Goal: Entertainment & Leisure: Consume media (video, audio)

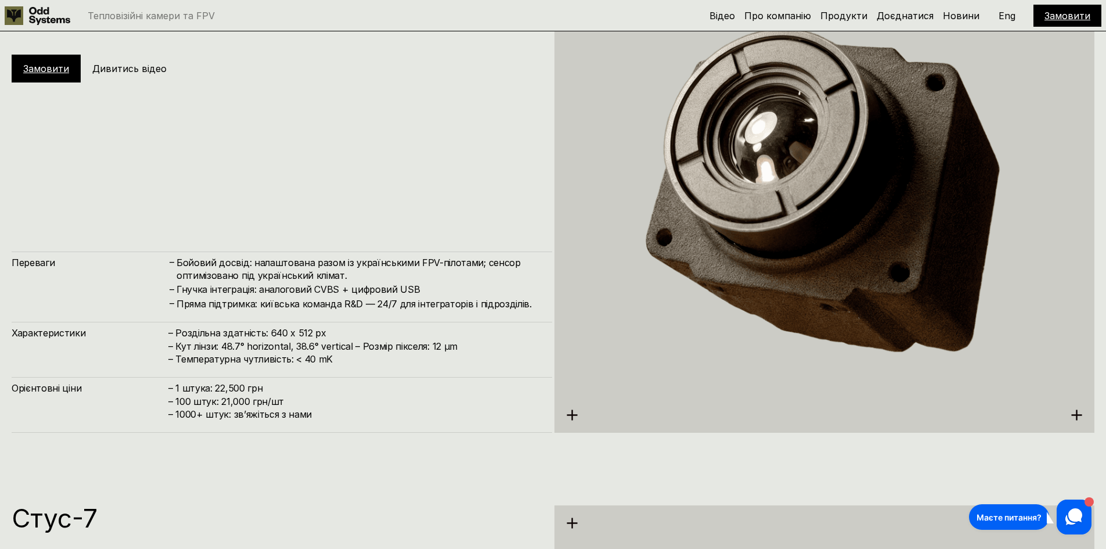
scroll to position [2845, 0]
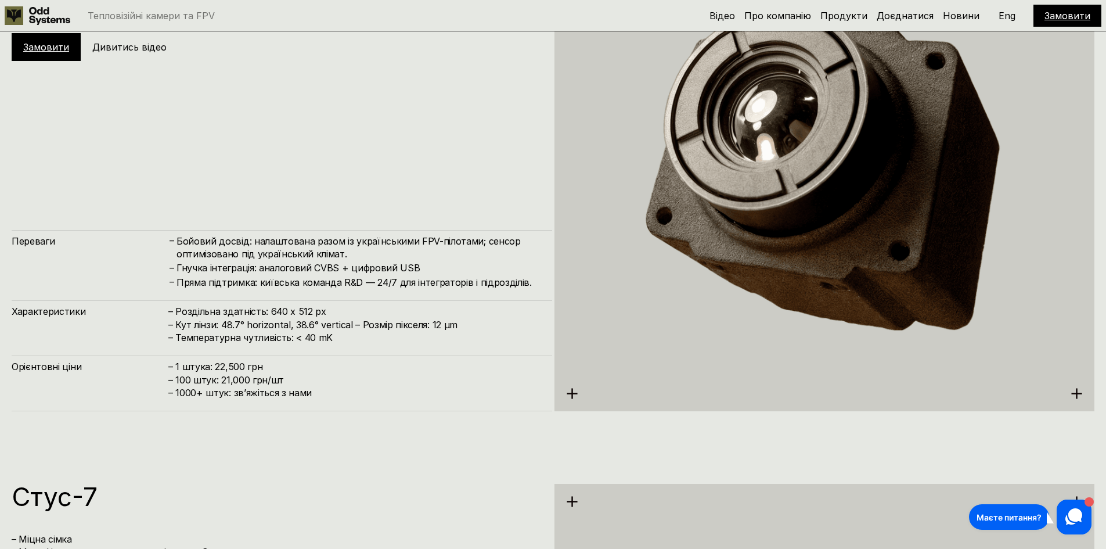
click at [294, 260] on h4 "Бойовий досвід: налаштована разом із українськими FPV-пілотами; сенсор оптимізо…" at bounding box center [359, 248] width 364 height 26
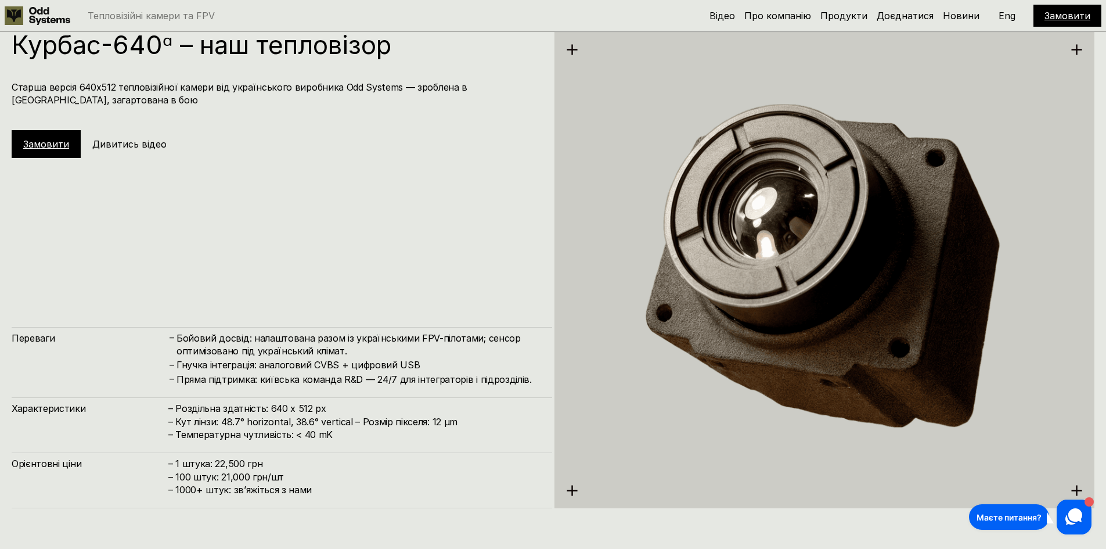
scroll to position [2729, 0]
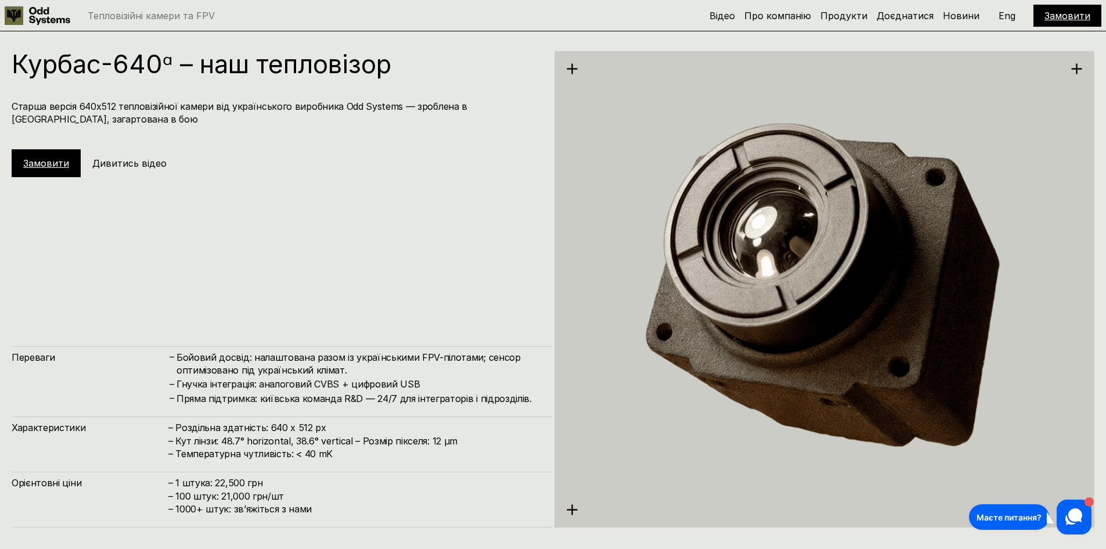
click at [374, 384] on h4 "Гнучка інтеграція: аналоговий CVBS + цифровий USB" at bounding box center [359, 383] width 364 height 13
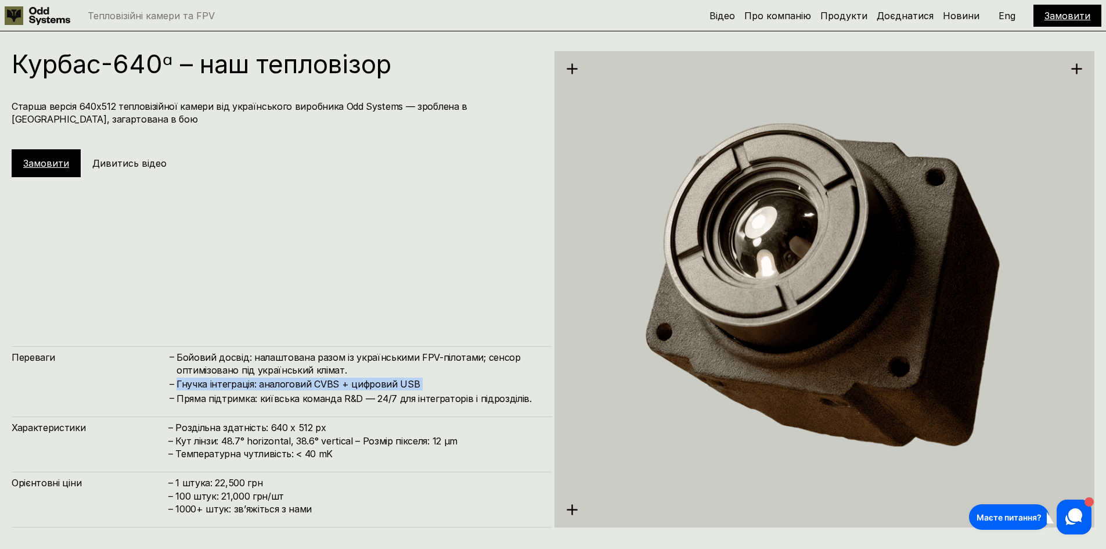
click at [374, 384] on h4 "Гнучка інтеграція: аналоговий CVBS + цифровий USB" at bounding box center [359, 383] width 364 height 13
click at [283, 385] on h4 "Гнучка інтеграція: аналоговий CVBS + цифровий USB" at bounding box center [359, 383] width 364 height 13
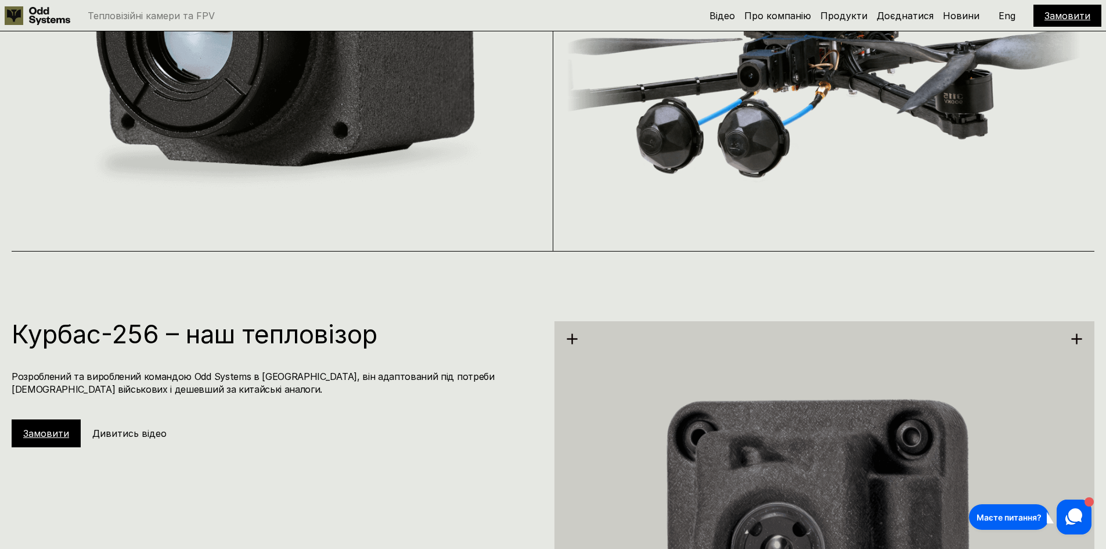
scroll to position [1684, 0]
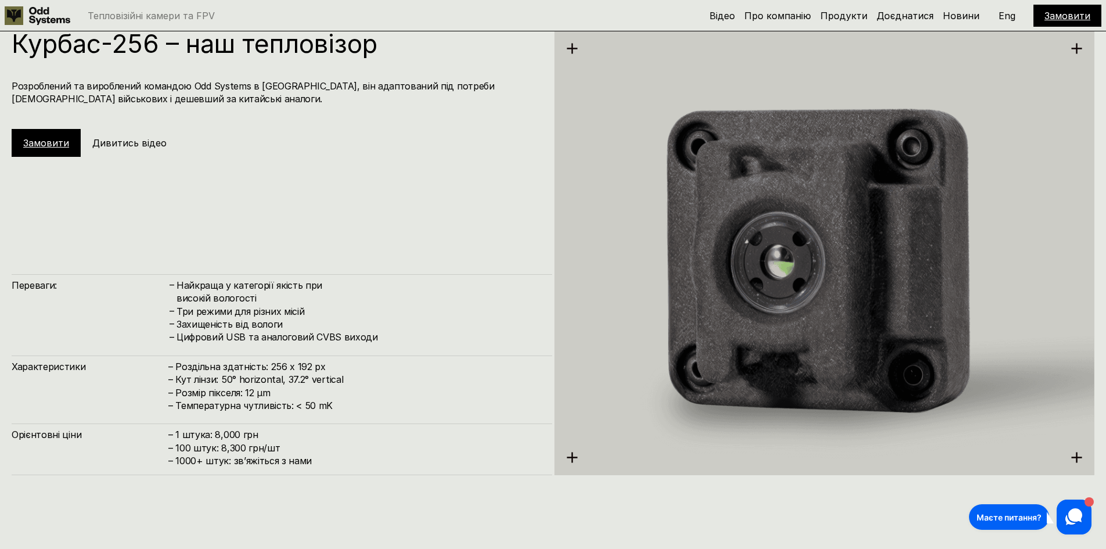
click at [128, 142] on h5 "Дивитись відео" at bounding box center [129, 142] width 74 height 13
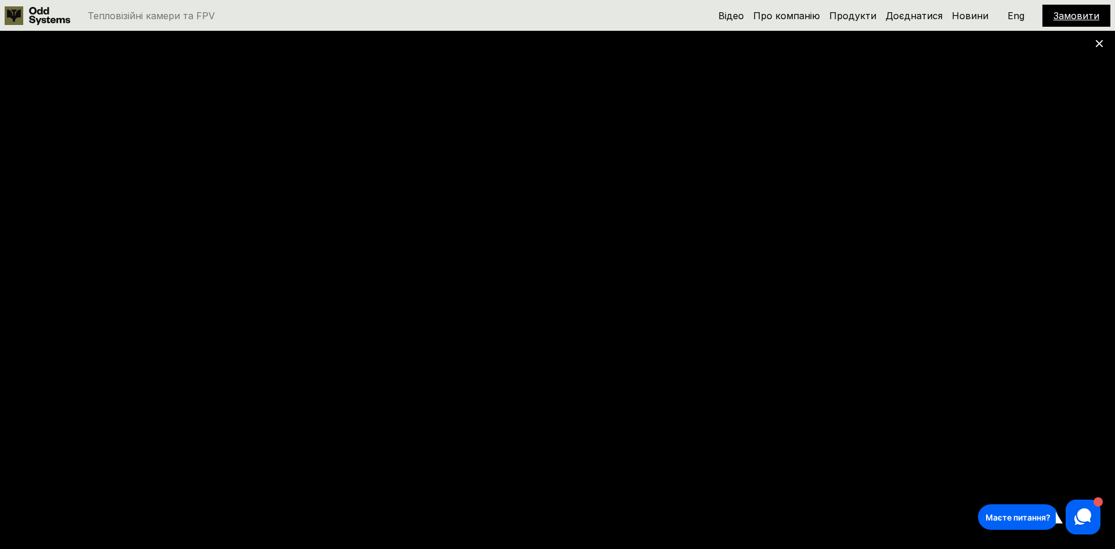
click at [1100, 46] on icon at bounding box center [1099, 43] width 8 height 8
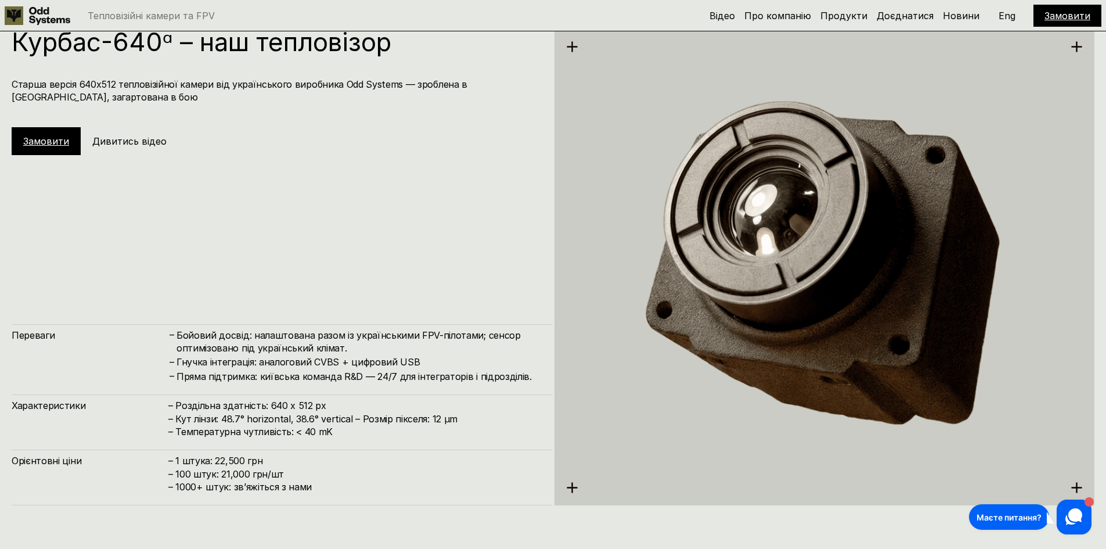
scroll to position [2787, 0]
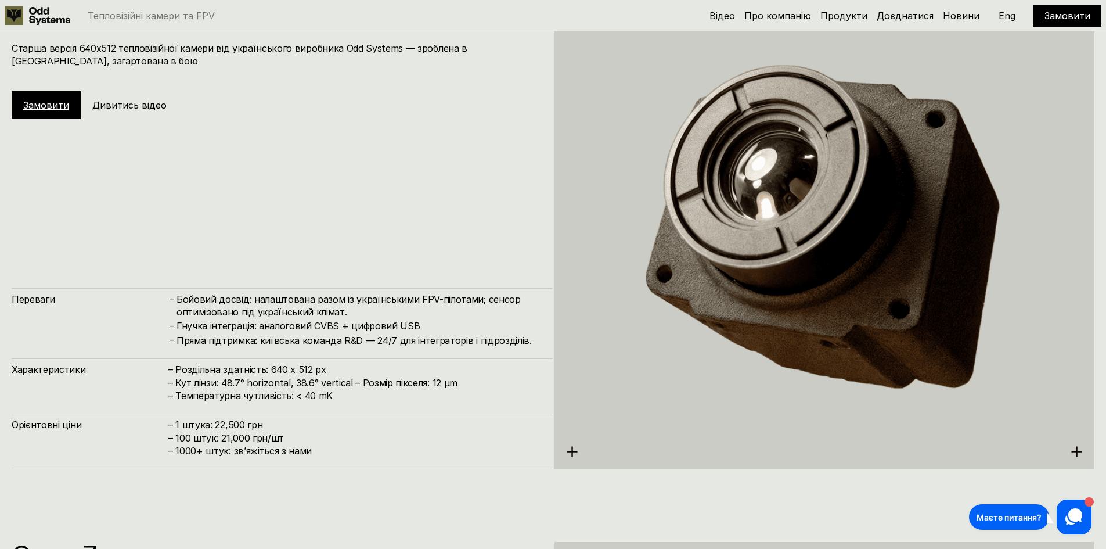
click at [134, 100] on h5 "Дивитись відео" at bounding box center [129, 105] width 74 height 13
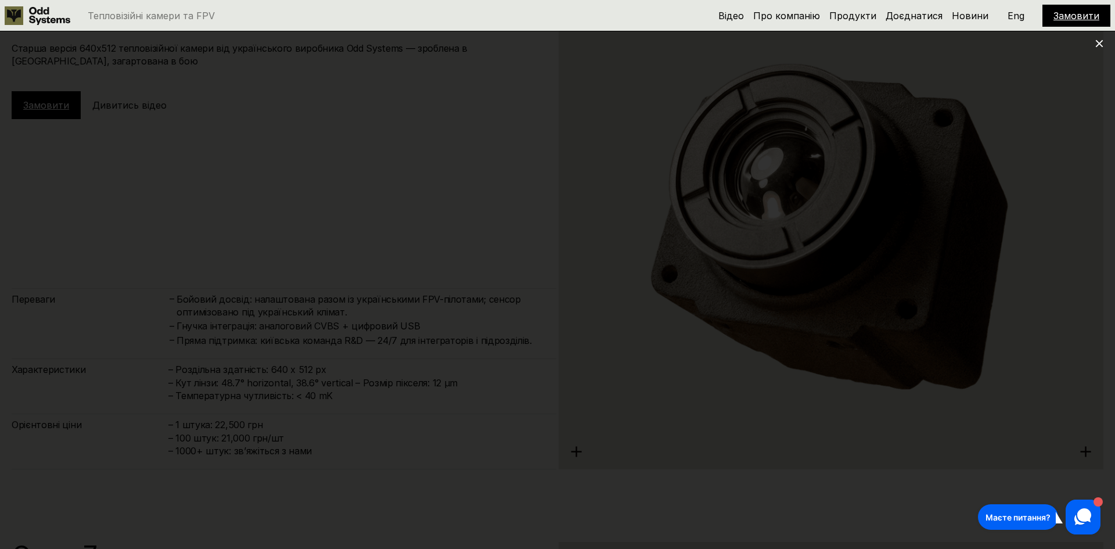
click at [1099, 45] on icon at bounding box center [1099, 43] width 8 height 8
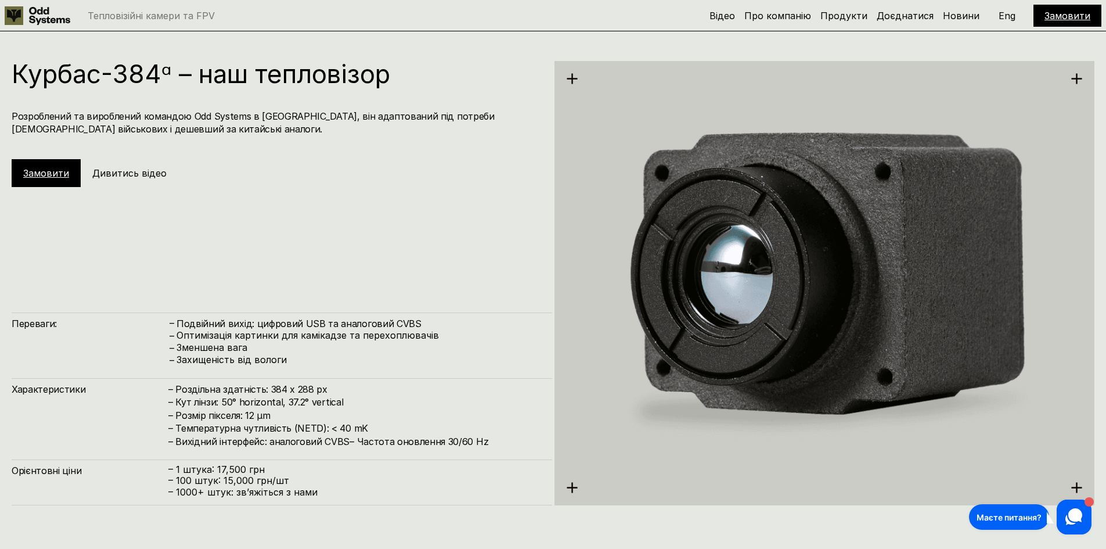
scroll to position [2090, 0]
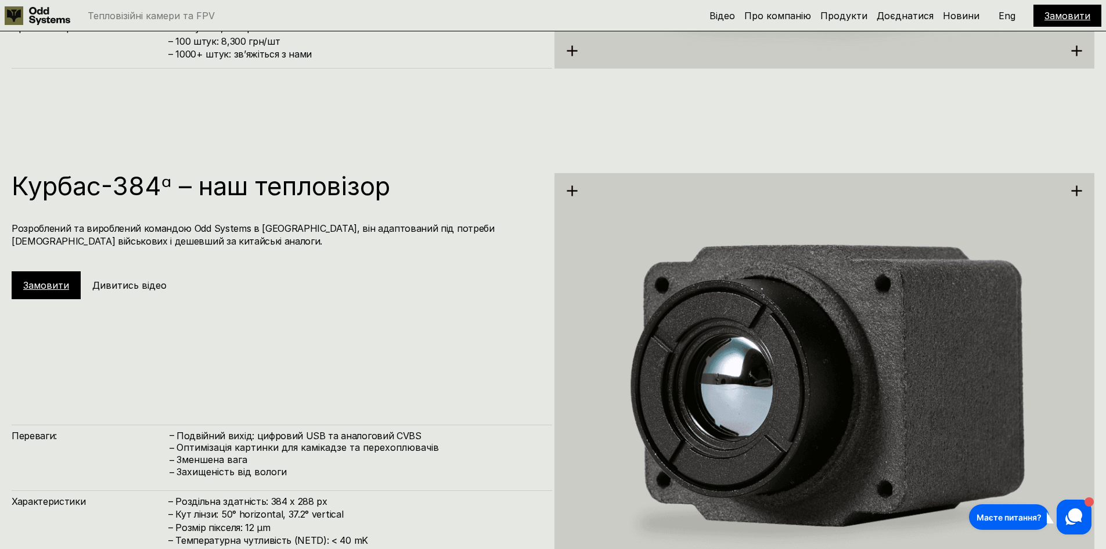
click at [132, 285] on h5 "Дивитись відео" at bounding box center [129, 285] width 74 height 13
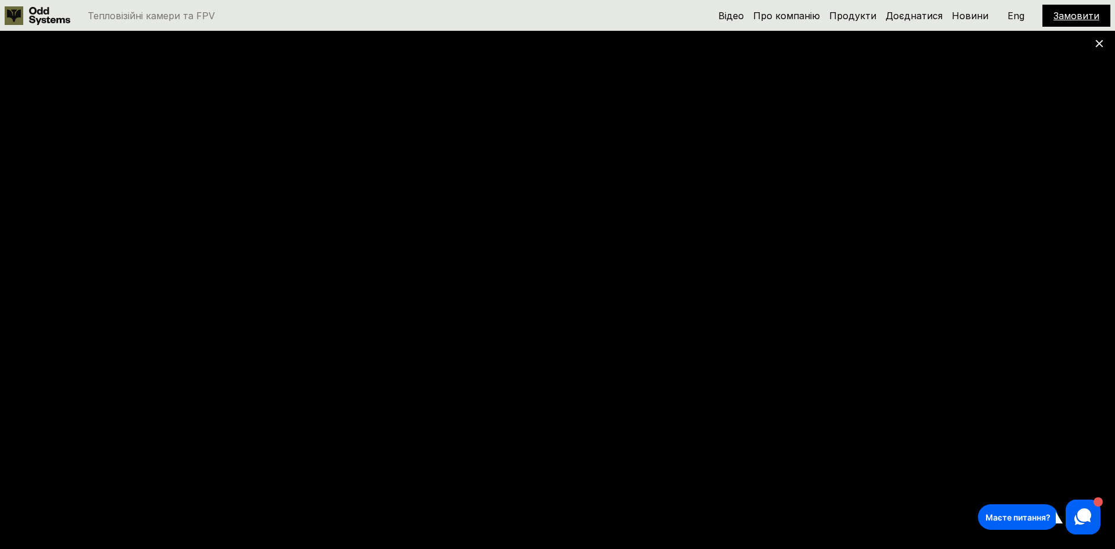
click at [1098, 45] on use at bounding box center [1100, 44] width 8 height 8
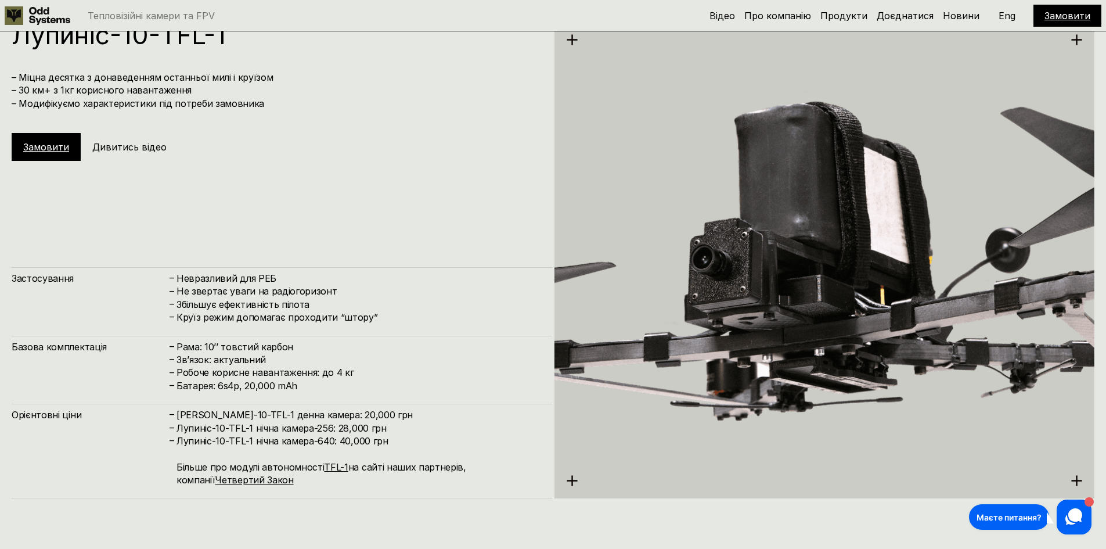
scroll to position [4413, 0]
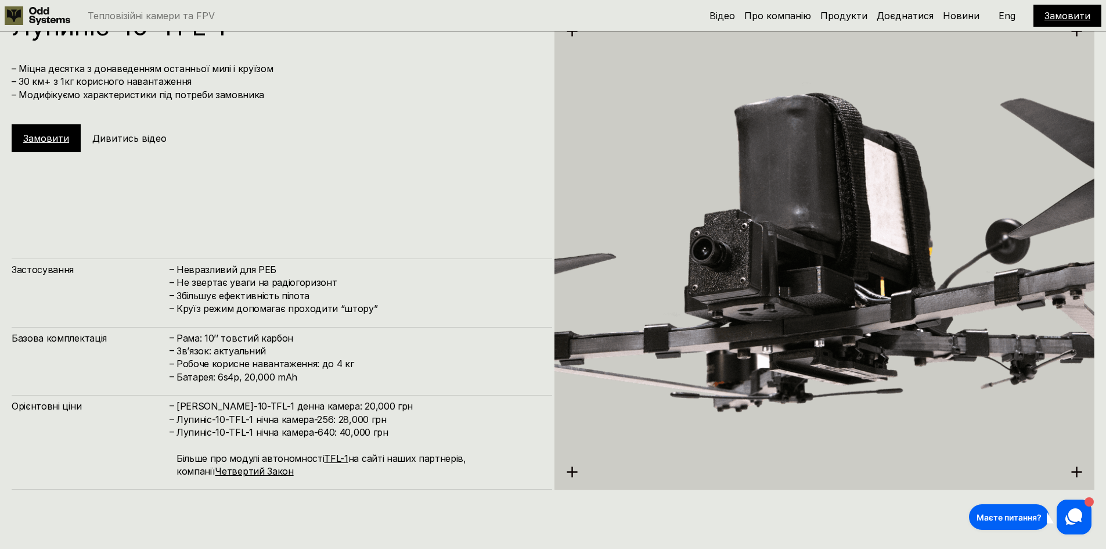
click at [133, 136] on h5 "Дивитись відео" at bounding box center [129, 138] width 74 height 13
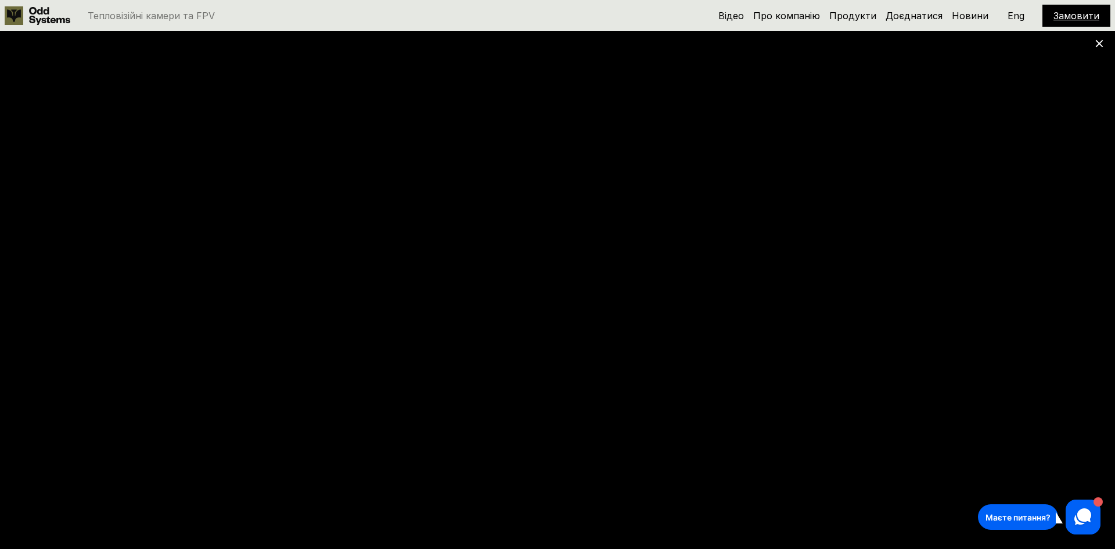
click at [1098, 44] on use at bounding box center [1100, 44] width 8 height 8
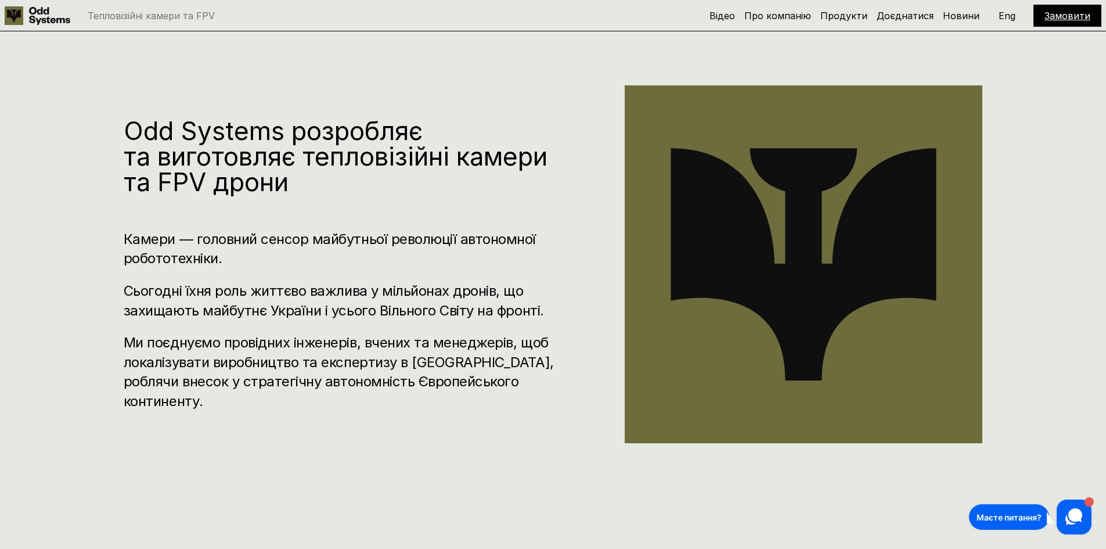
scroll to position [603, 0]
